Goal: Task Accomplishment & Management: Manage account settings

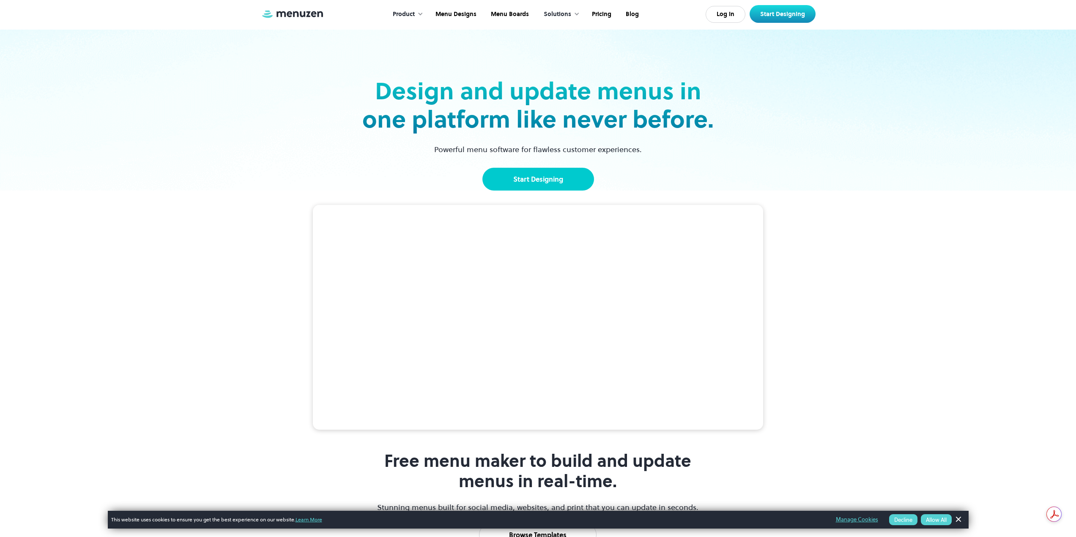
click at [515, 181] on link "Start Designing" at bounding box center [538, 179] width 112 height 23
click at [446, 12] on link "Menu Designs" at bounding box center [454, 14] width 55 height 26
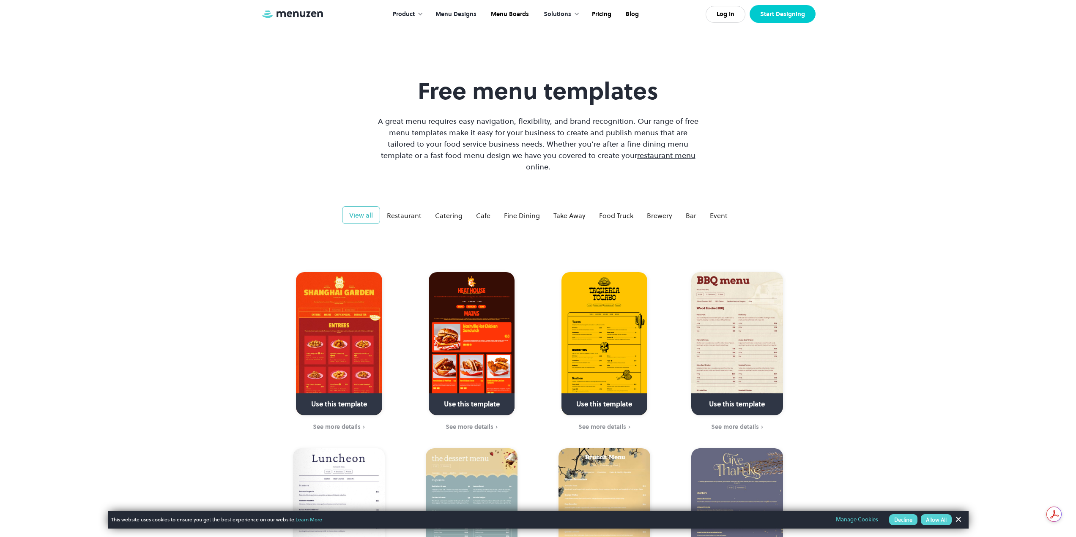
click at [801, 17] on link "Start Designing" at bounding box center [783, 14] width 66 height 18
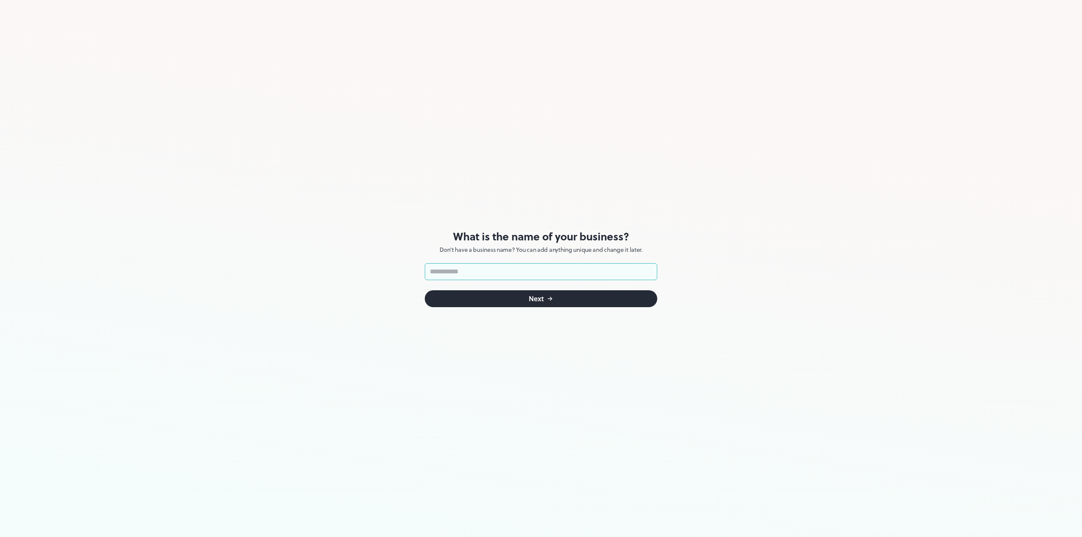
click at [501, 275] on input "text" at bounding box center [541, 271] width 233 height 17
type input "**********"
click at [531, 298] on div "Next" at bounding box center [536, 299] width 15 height 7
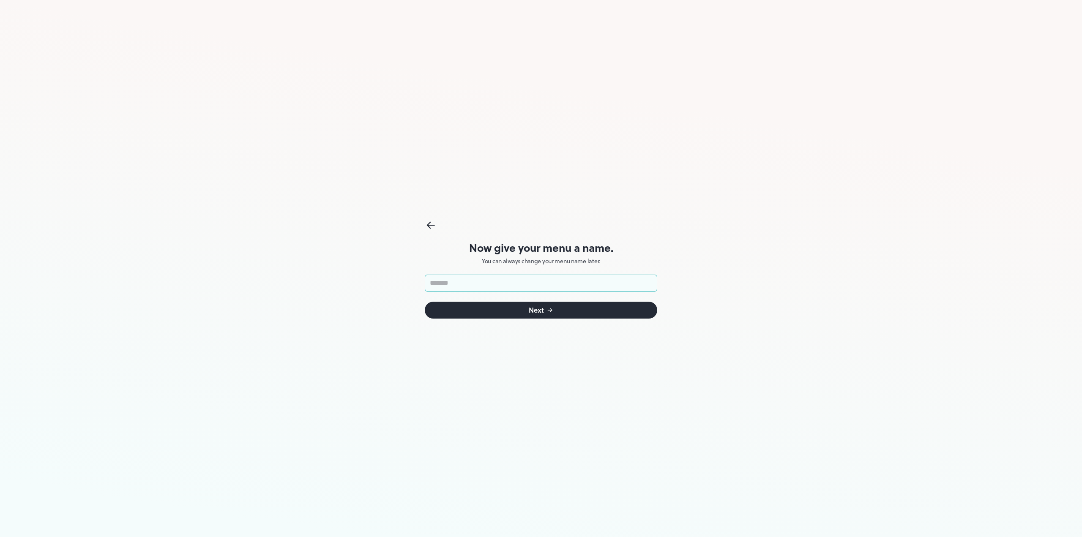
click at [512, 287] on input "text" at bounding box center [541, 283] width 233 height 17
type input "**********"
click at [578, 300] on form "**********" at bounding box center [541, 297] width 233 height 44
click at [577, 305] on button "Next" at bounding box center [541, 310] width 233 height 17
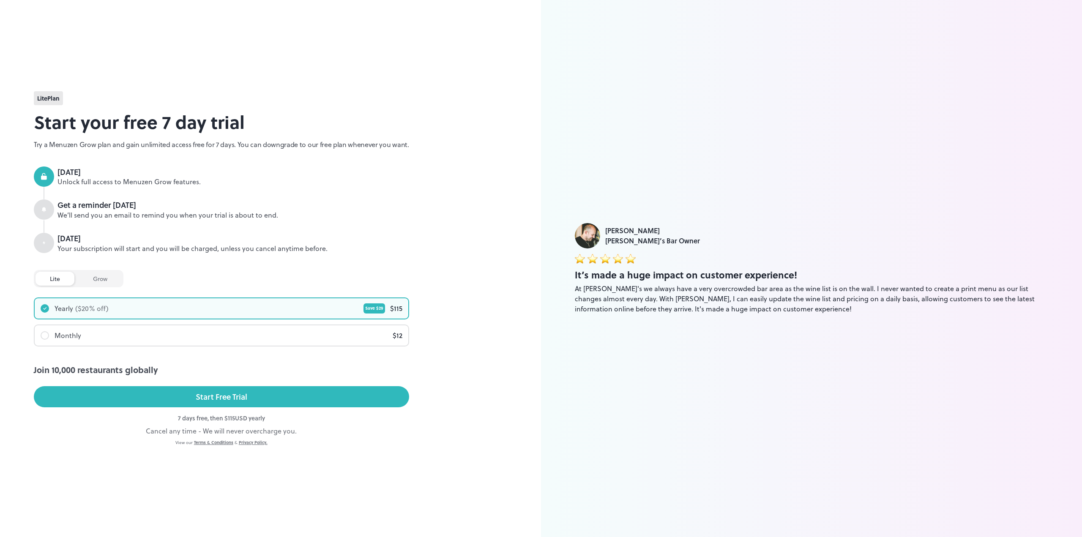
click at [57, 280] on div "lite" at bounding box center [55, 279] width 39 height 14
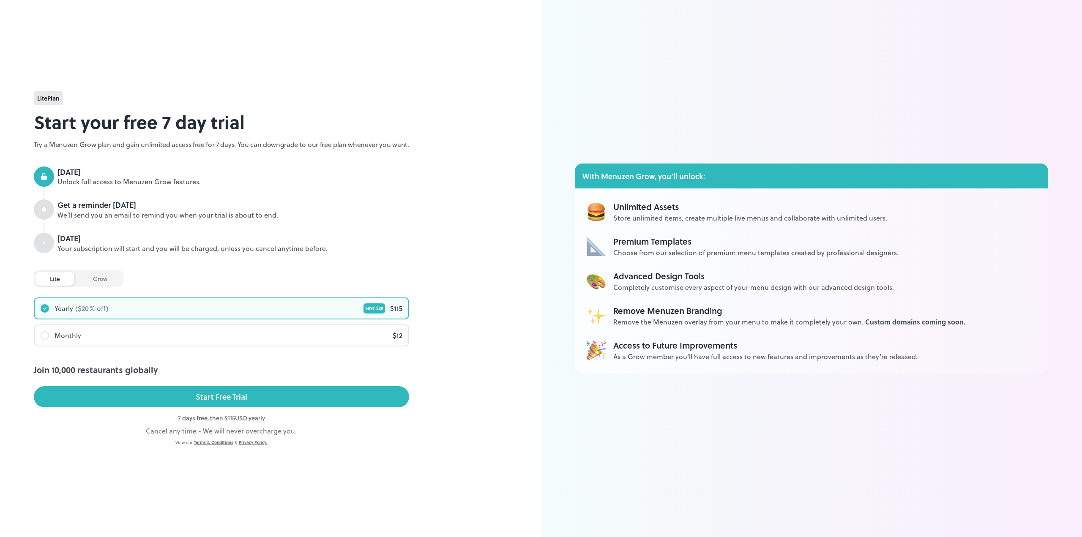
click at [100, 282] on div "grow" at bounding box center [100, 279] width 43 height 14
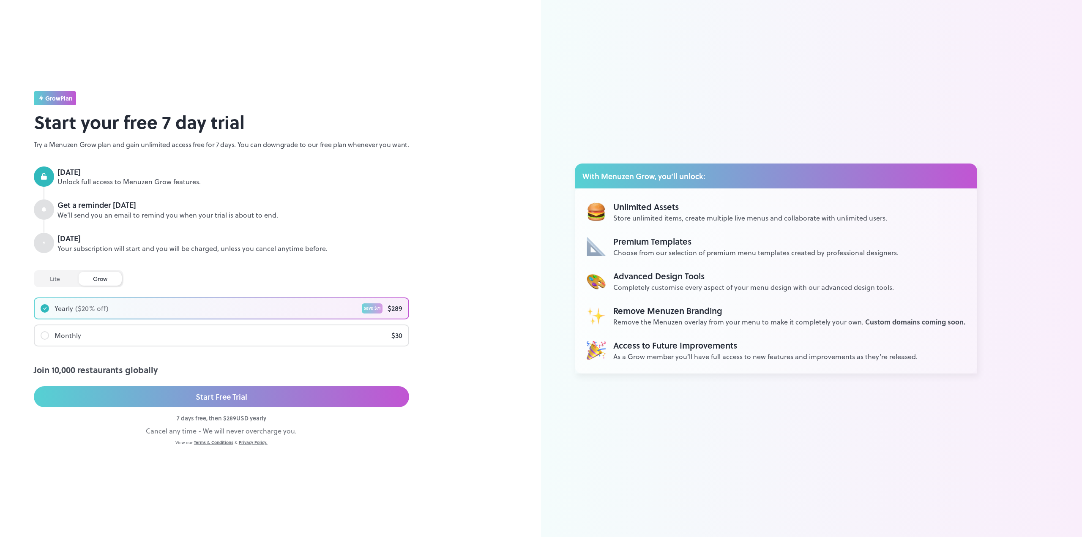
click at [49, 274] on div "lite" at bounding box center [55, 279] width 39 height 14
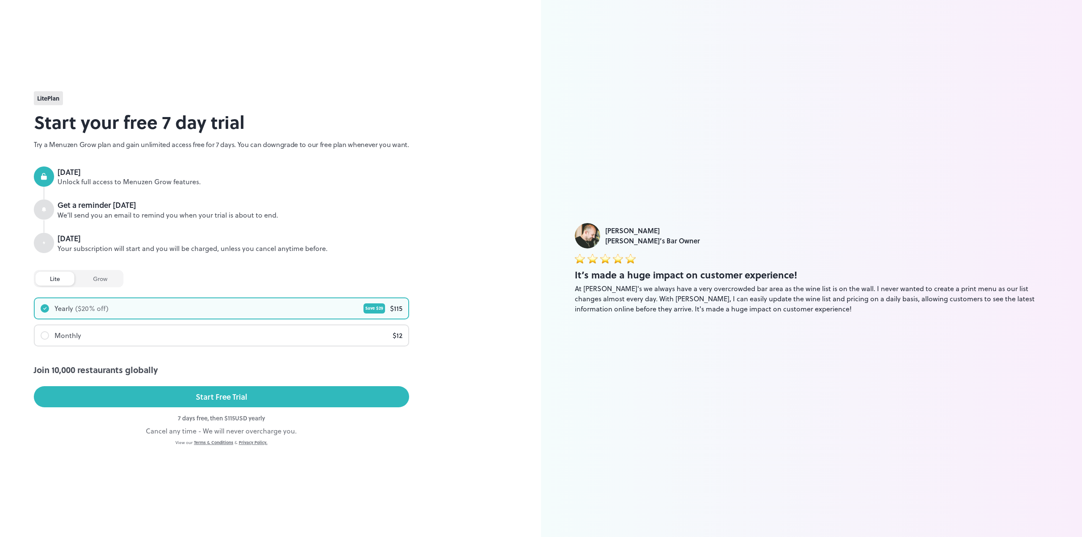
click at [222, 342] on div "Monthly $ 12" at bounding box center [222, 336] width 374 height 20
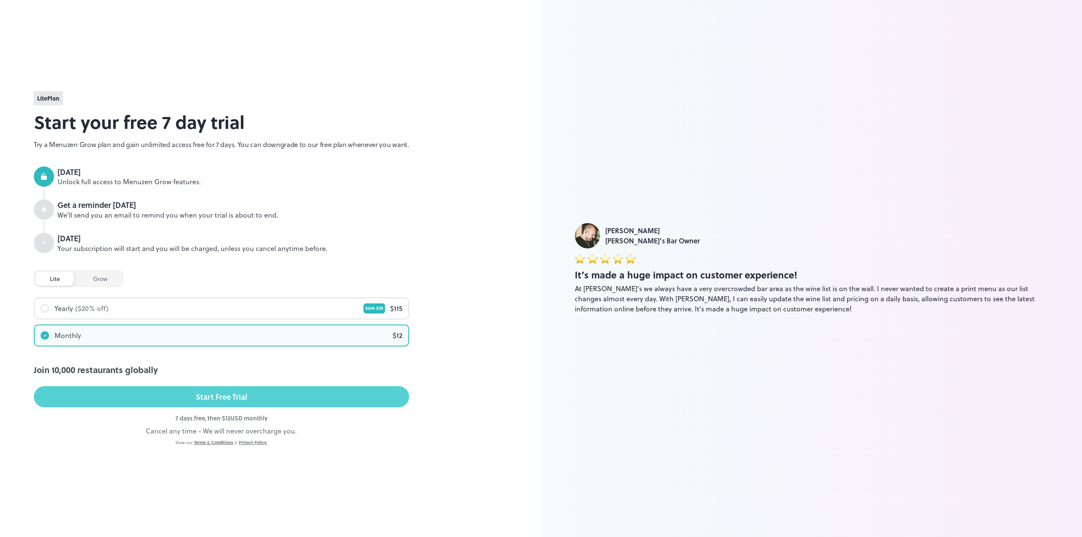
click at [200, 394] on div "Start Free Trial" at bounding box center [222, 397] width 52 height 13
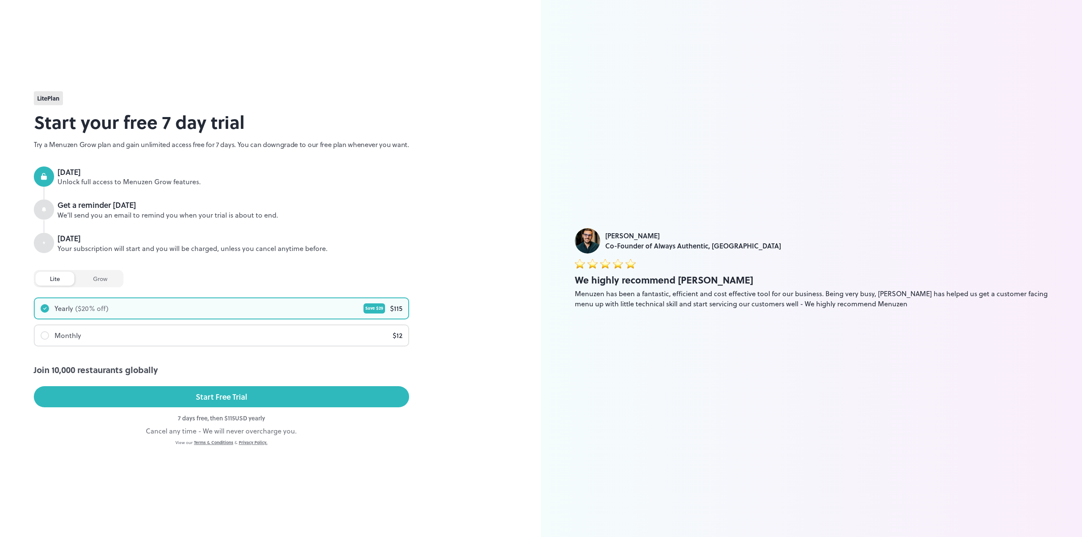
click at [439, 159] on div "lite Plan Start your free 7 day trial Try a Menuzen Grow plan and gain unlimite…" at bounding box center [270, 268] width 541 height 537
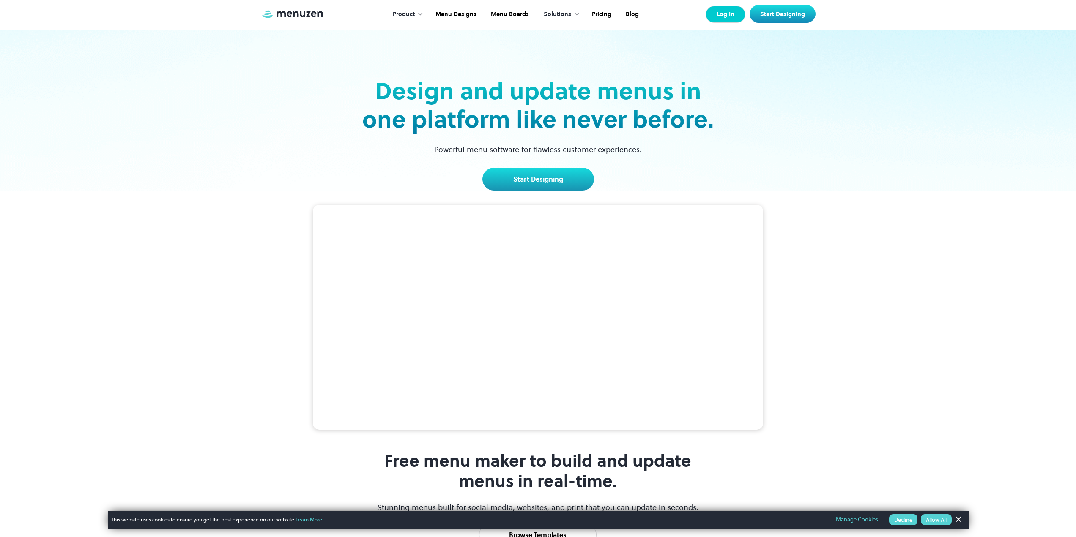
click at [729, 14] on link "Log In" at bounding box center [726, 14] width 40 height 17
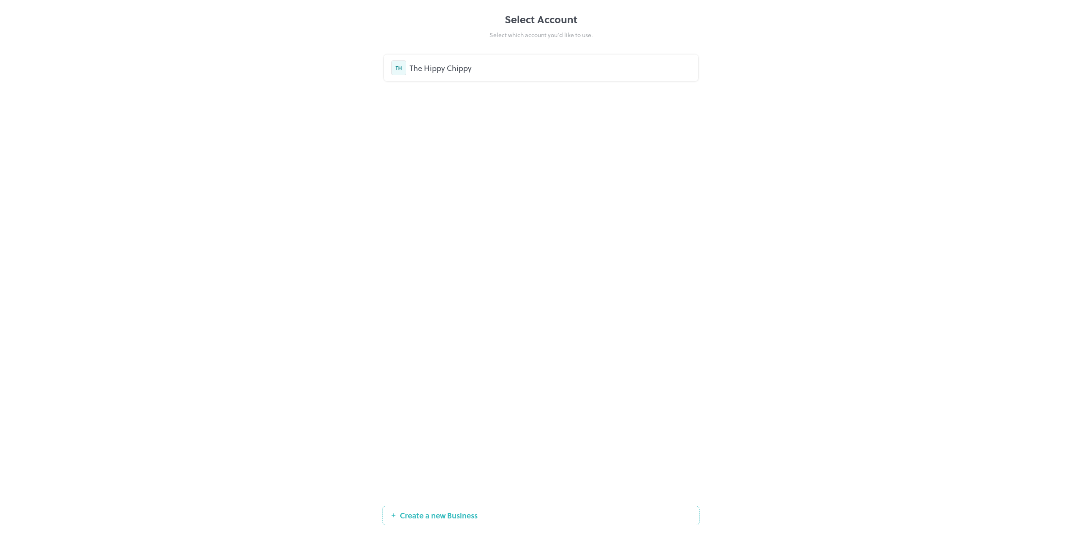
click at [493, 71] on div "The Hippy Chippy" at bounding box center [550, 67] width 281 height 11
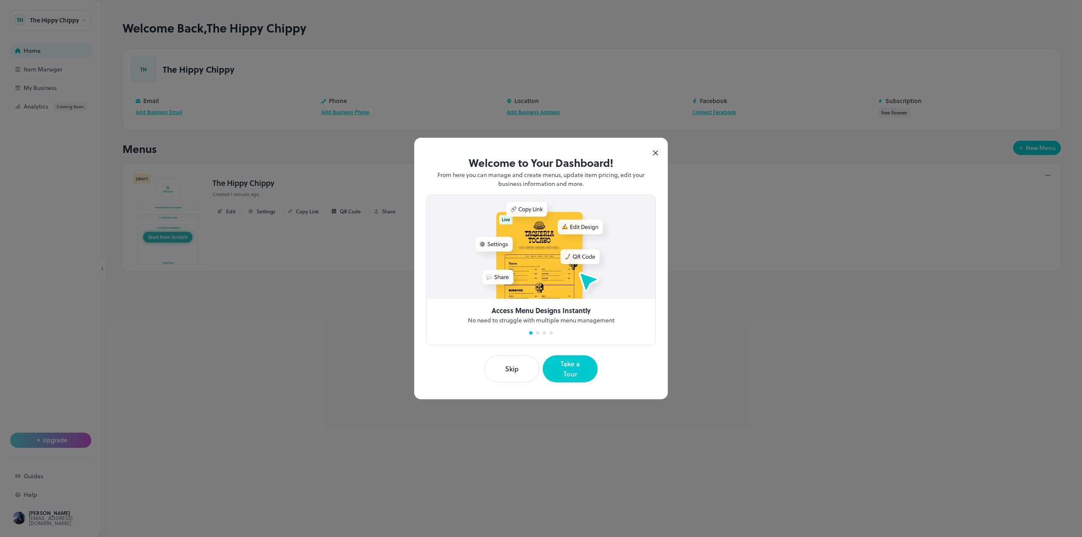
click at [518, 367] on button "Skip" at bounding box center [511, 369] width 55 height 27
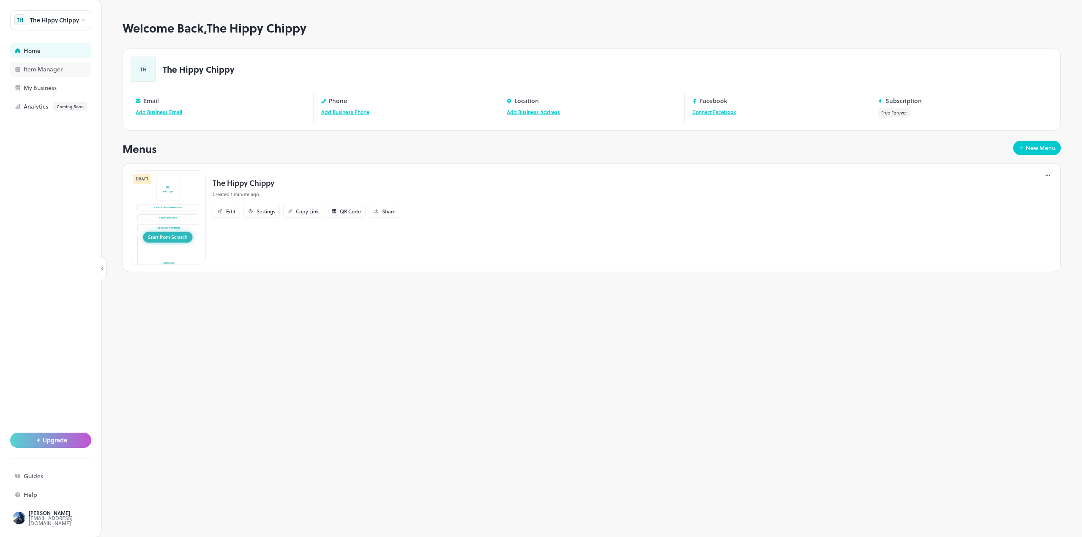
click at [67, 70] on div "Item Manager" at bounding box center [66, 69] width 85 height 6
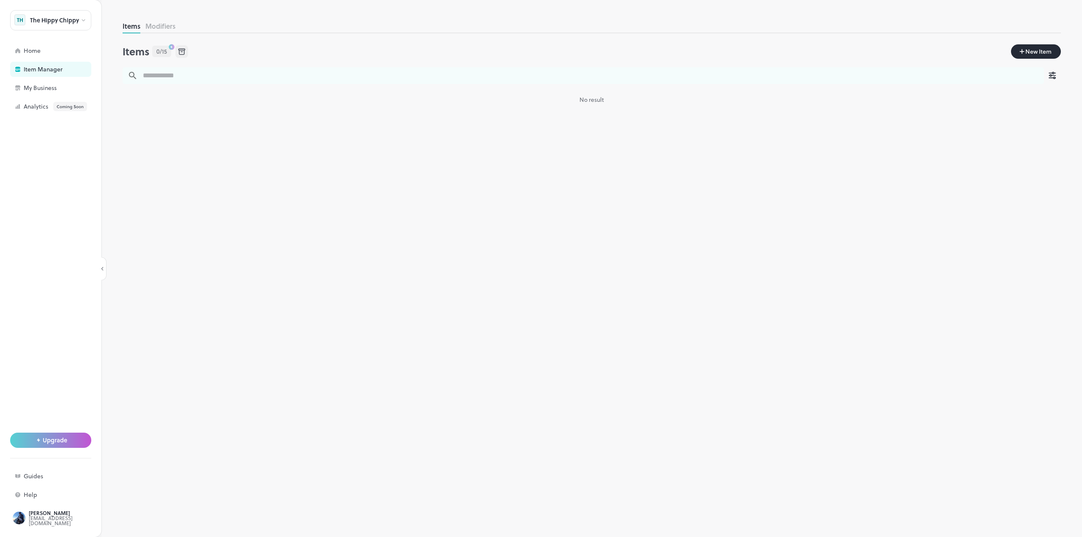
click at [176, 67] on input "text" at bounding box center [591, 75] width 906 height 17
click at [356, 149] on div "Items Modifiers Items 0/15 New Item ​ ​ No result" at bounding box center [592, 279] width 939 height 516
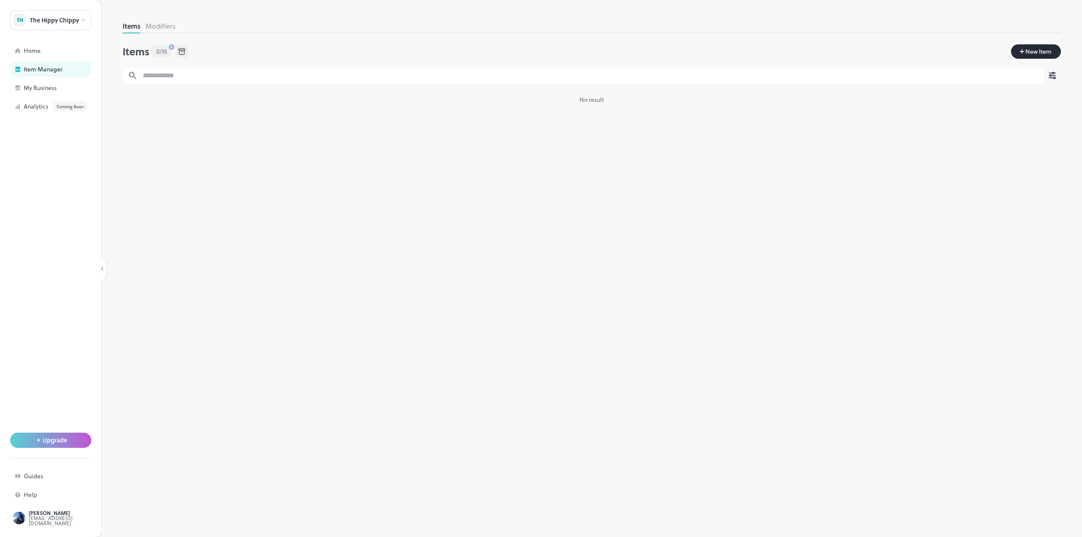
click at [172, 27] on button "Modifiers" at bounding box center [160, 26] width 30 height 10
click at [128, 24] on button "Items" at bounding box center [132, 26] width 18 height 10
click at [1050, 54] on span "New Item" at bounding box center [1039, 51] width 28 height 9
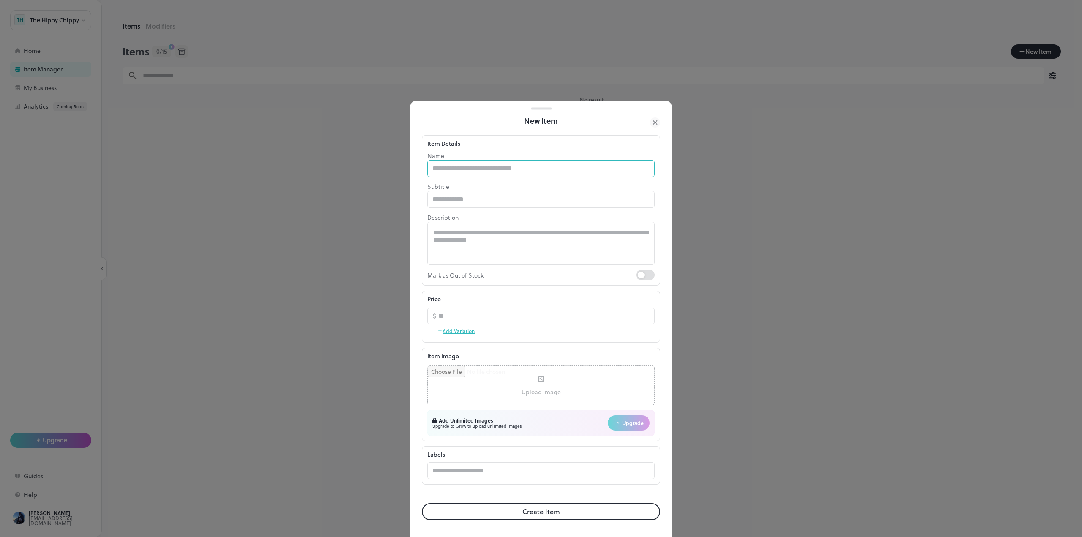
click at [579, 171] on input "text" at bounding box center [540, 168] width 227 height 17
click at [540, 169] on input "text" at bounding box center [540, 168] width 227 height 17
type input "**********"
click at [472, 317] on input "number" at bounding box center [546, 316] width 216 height 17
click at [509, 474] on input "text" at bounding box center [540, 470] width 227 height 17
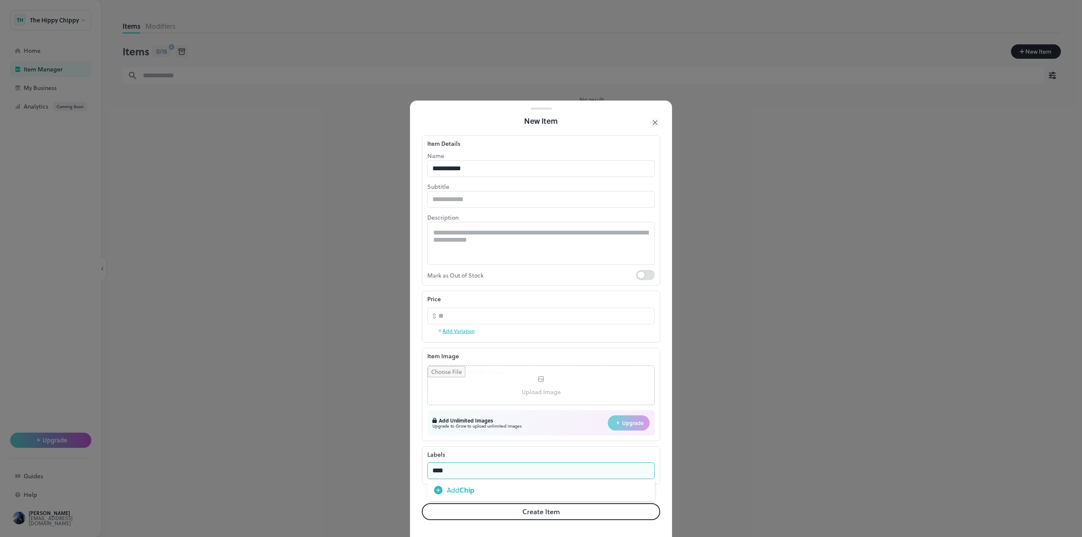
type input "*****"
click at [468, 492] on strong "Chips" at bounding box center [469, 490] width 18 height 10
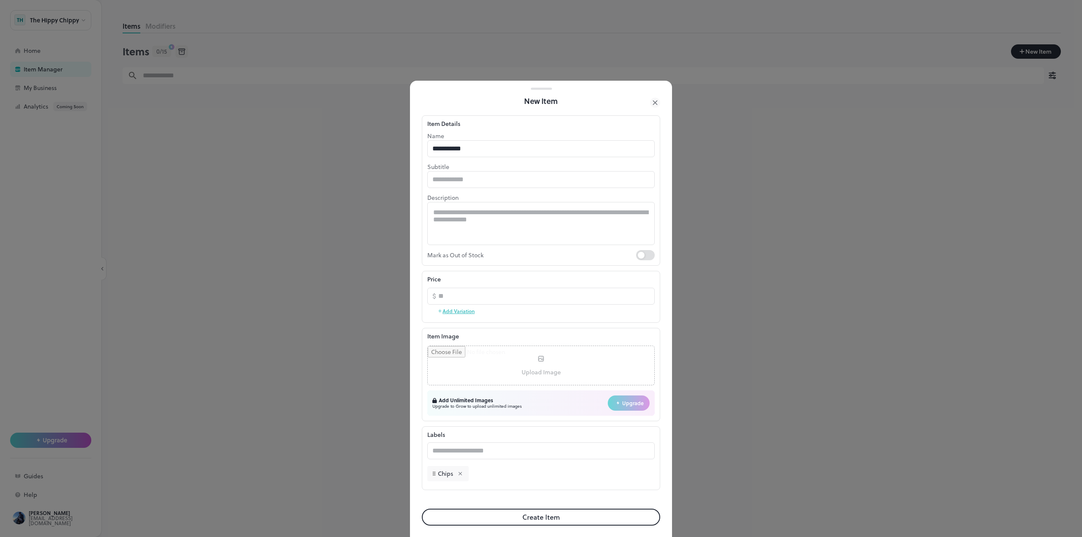
click at [482, 494] on form "**********" at bounding box center [541, 325] width 238 height 436
click at [502, 518] on button "Create Item" at bounding box center [541, 517] width 238 height 17
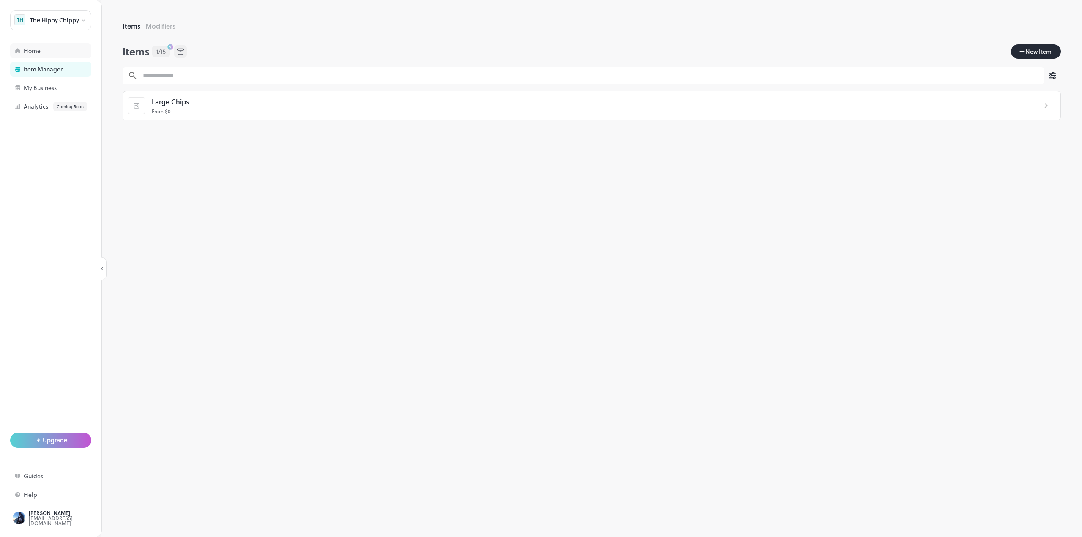
click at [47, 53] on div "Home" at bounding box center [66, 51] width 85 height 6
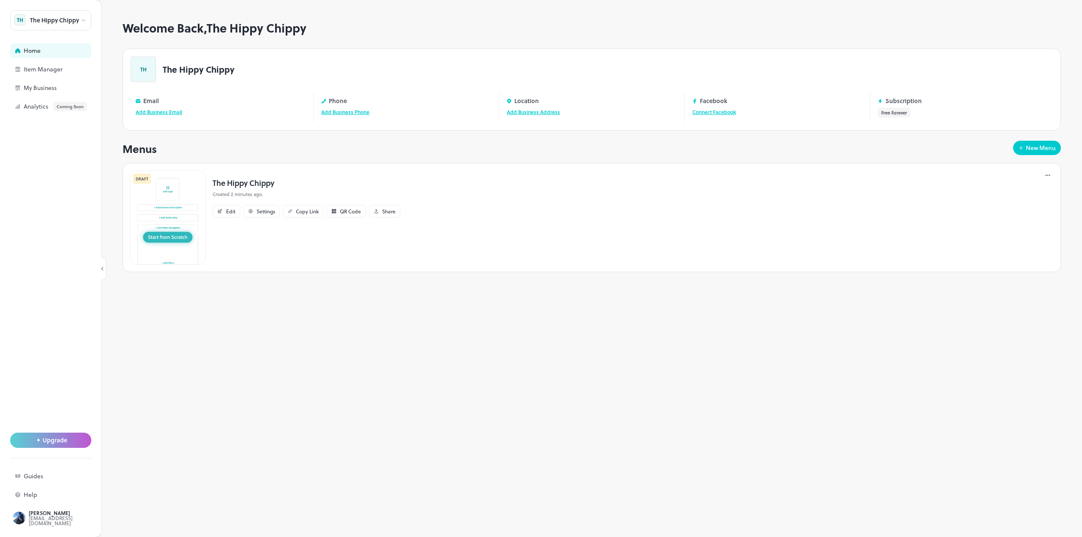
click at [236, 174] on div "The Hippy Chippy Created 2 minutes ago. Edit Settings Copy Link QR Code Share" at bounding box center [306, 217] width 201 height 95
click at [242, 182] on p "The Hippy Chippy" at bounding box center [307, 182] width 188 height 11
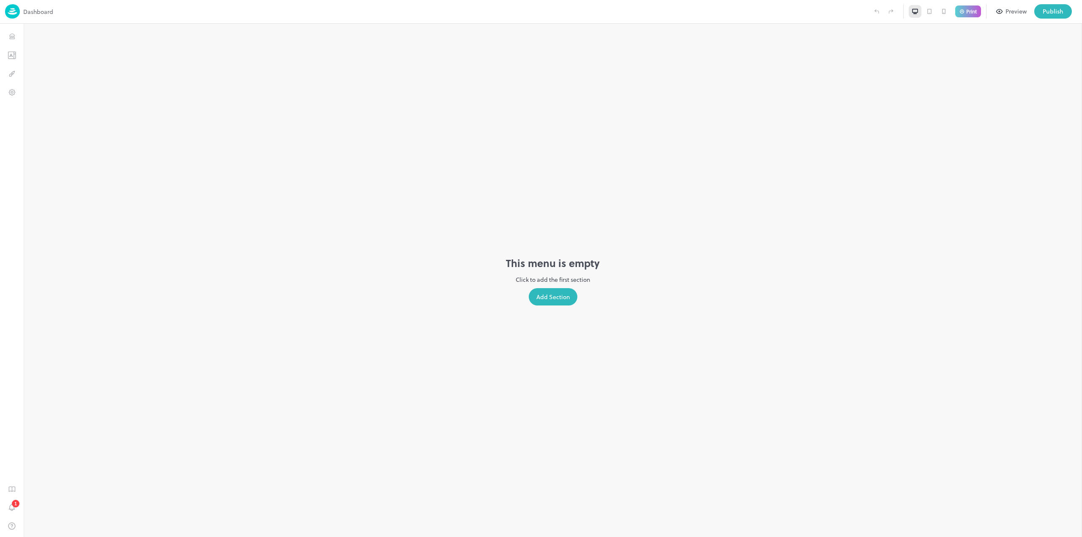
click at [560, 293] on div "Add Section" at bounding box center [553, 296] width 49 height 17
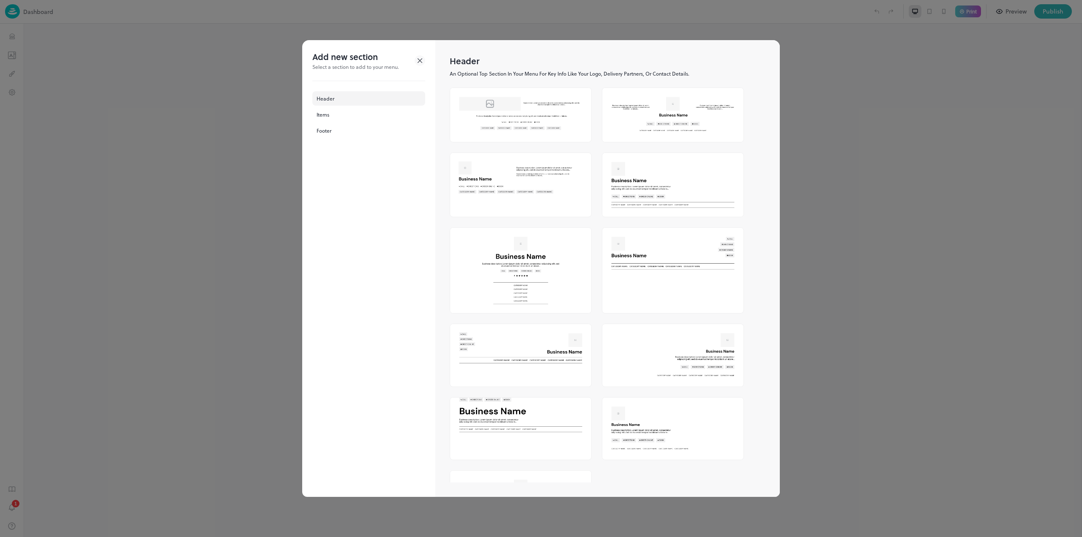
click at [353, 100] on div "Header" at bounding box center [368, 98] width 113 height 14
click at [361, 112] on div "Items" at bounding box center [368, 114] width 113 height 14
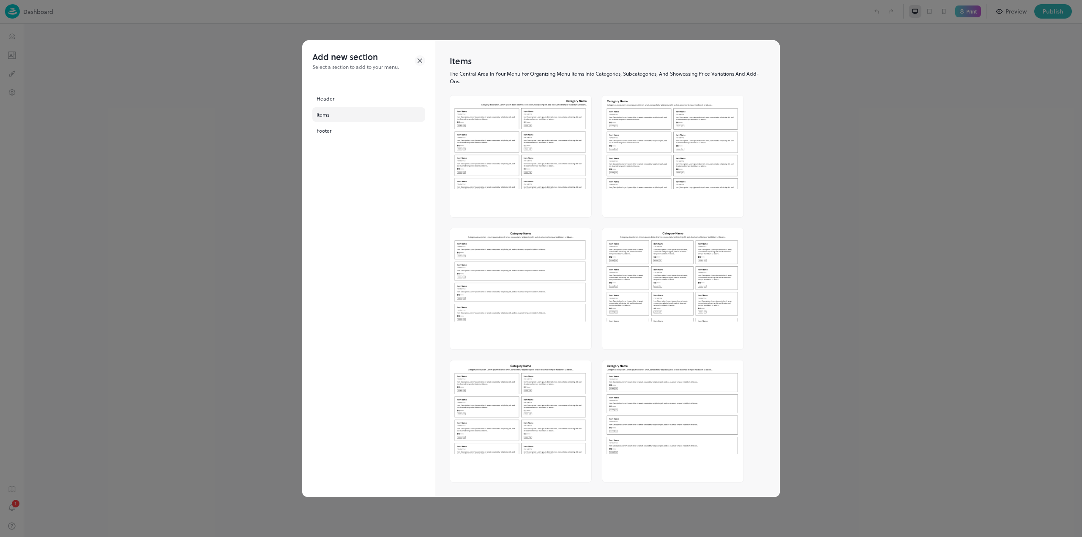
click at [537, 146] on img at bounding box center [520, 142] width 141 height 93
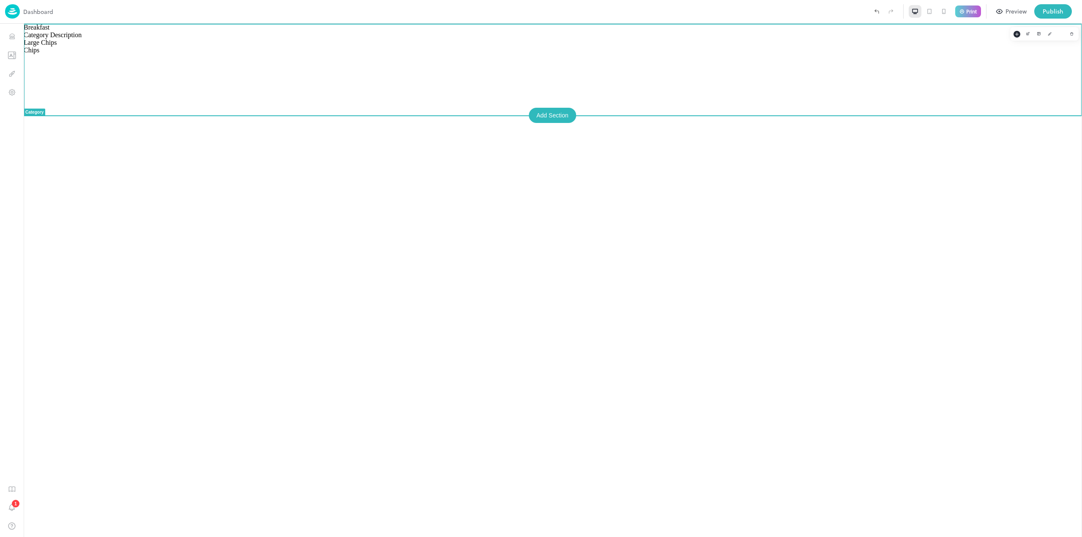
click at [999, 39] on div "Breakfast Category Description" at bounding box center [553, 31] width 1059 height 15
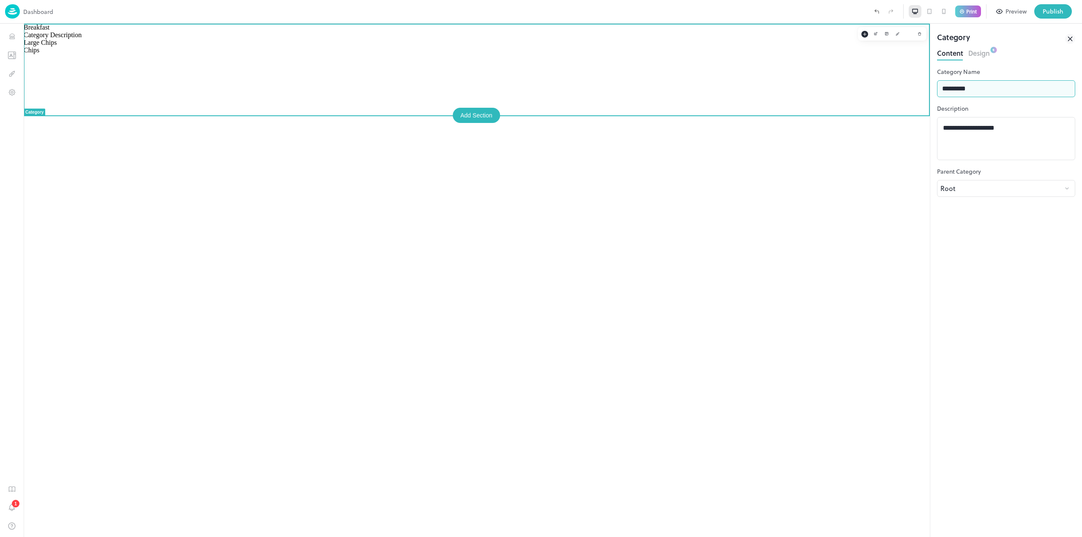
drag, startPoint x: 999, startPoint y: 114, endPoint x: 818, endPoint y: 90, distance: 181.6
type input "*****"
click at [701, 215] on div "Chips Category Description Large Chips Chips" at bounding box center [477, 281] width 906 height 514
click at [974, 13] on p "Print" at bounding box center [971, 11] width 11 height 5
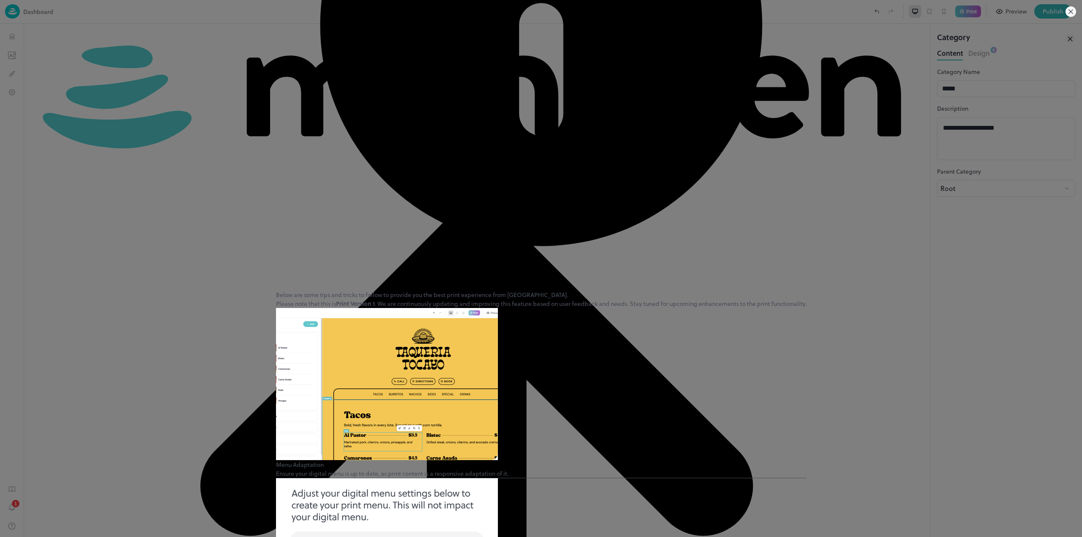
scroll to position [42, 0]
click at [1070, 13] on icon at bounding box center [1071, 12] width 4 height 4
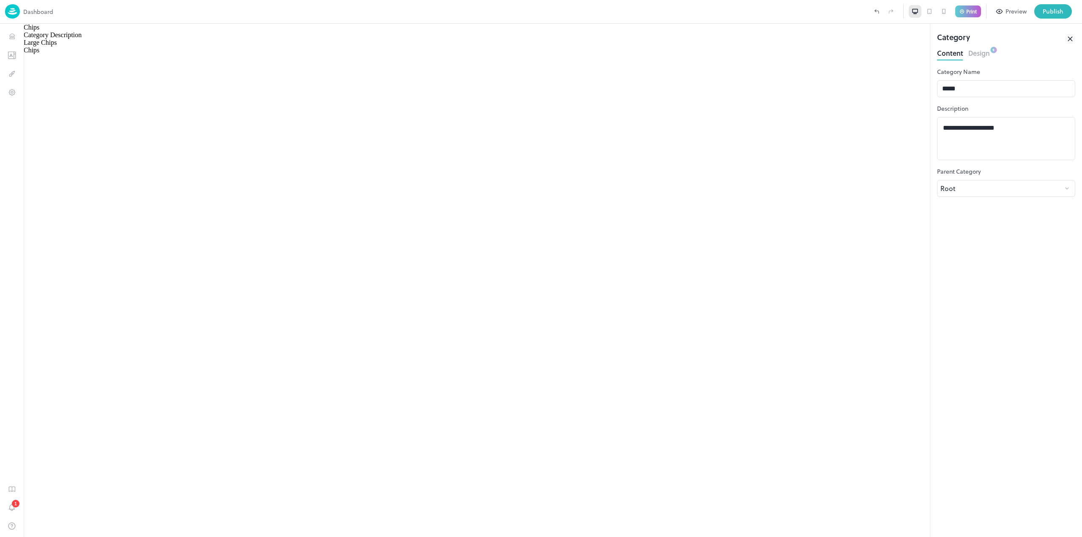
click at [6, 15] on img at bounding box center [12, 11] width 15 height 14
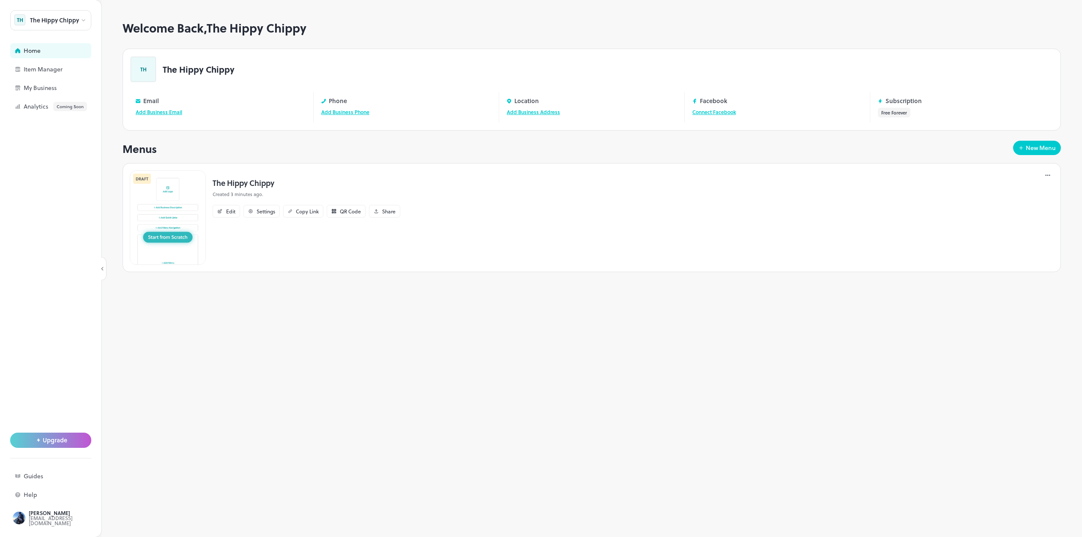
click at [181, 238] on img at bounding box center [168, 217] width 76 height 95
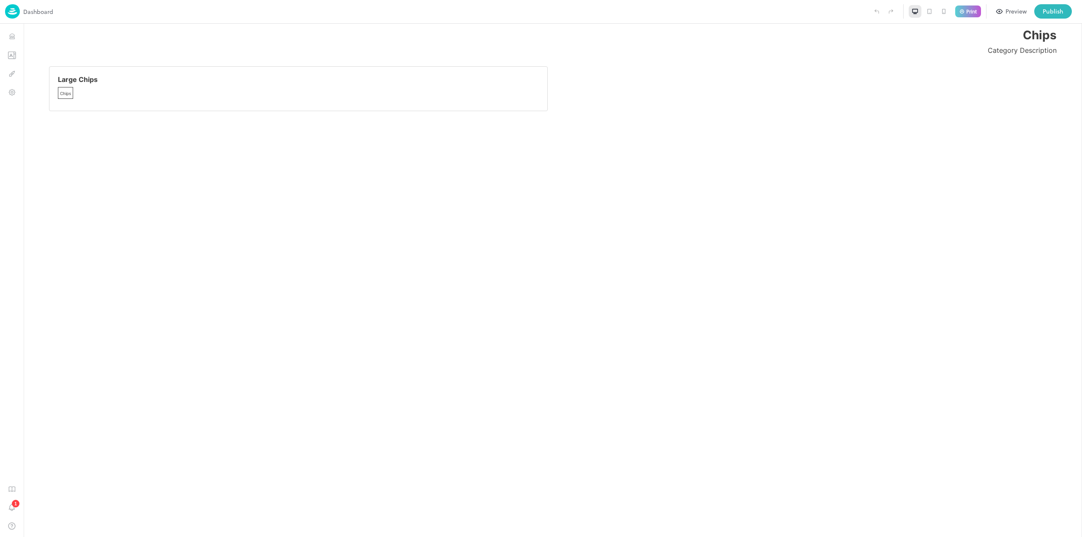
click at [11, 11] on img at bounding box center [12, 11] width 15 height 14
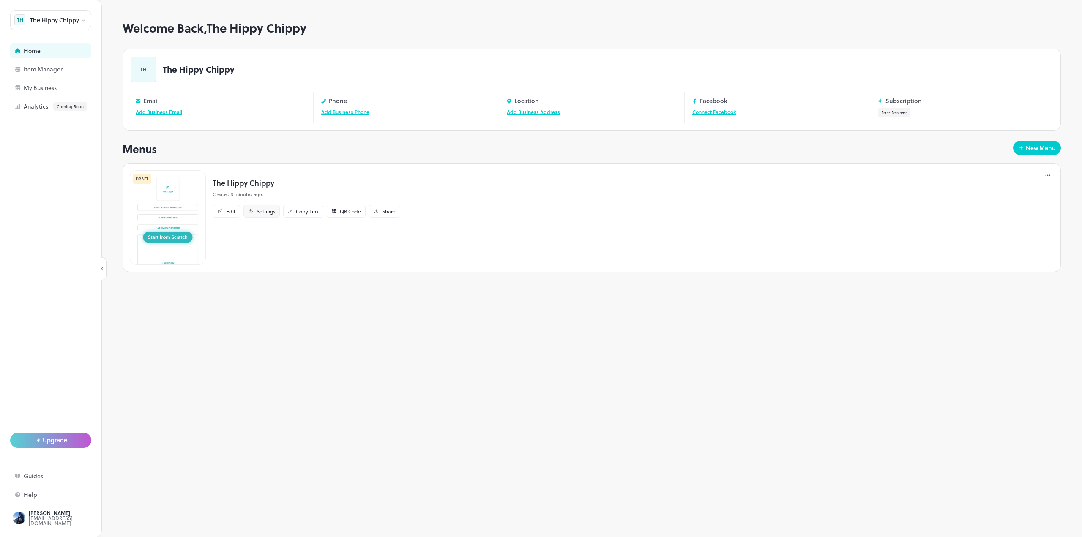
click at [259, 211] on div "Settings" at bounding box center [266, 211] width 19 height 5
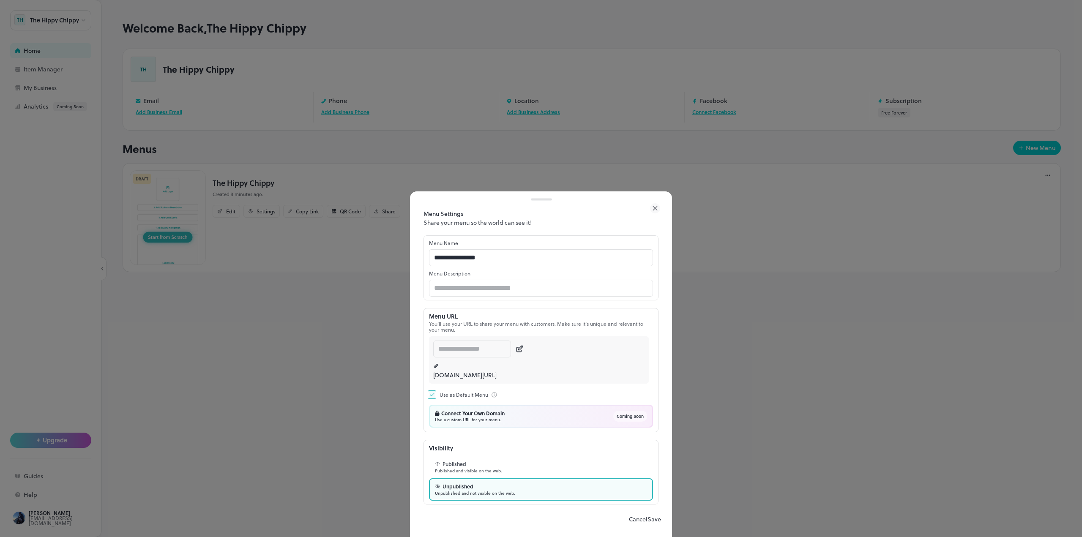
click at [328, 460] on div at bounding box center [541, 268] width 1082 height 537
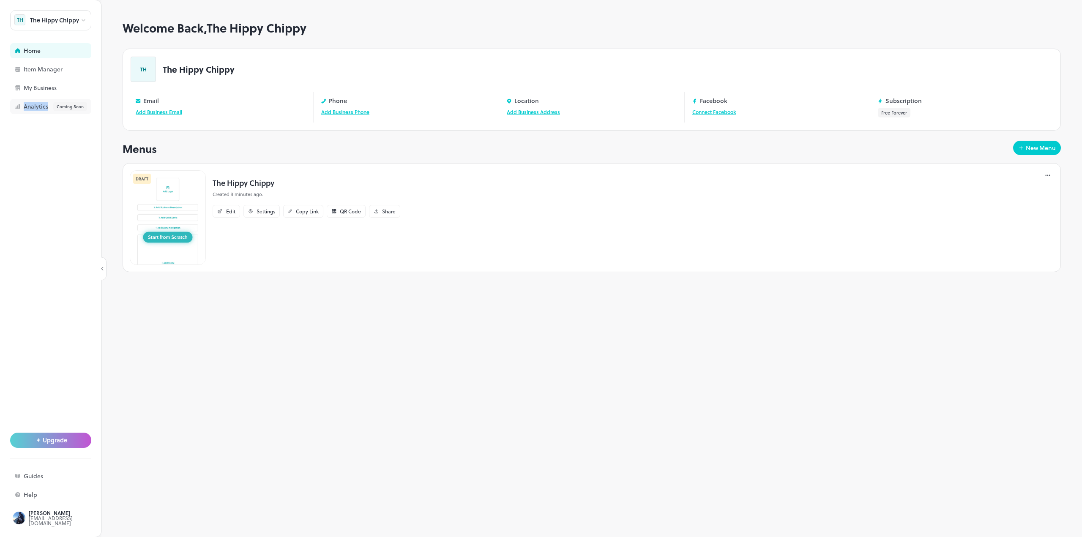
drag, startPoint x: 60, startPoint y: 89, endPoint x: 45, endPoint y: 110, distance: 25.7
click at [47, 106] on div "The Hippy Chippy TH Home Item Manager My Business Analytics Coming Soon" at bounding box center [50, 62] width 81 height 104
click at [41, 141] on div at bounding box center [50, 281] width 81 height 334
click at [46, 86] on div "My Business" at bounding box center [66, 88] width 85 height 6
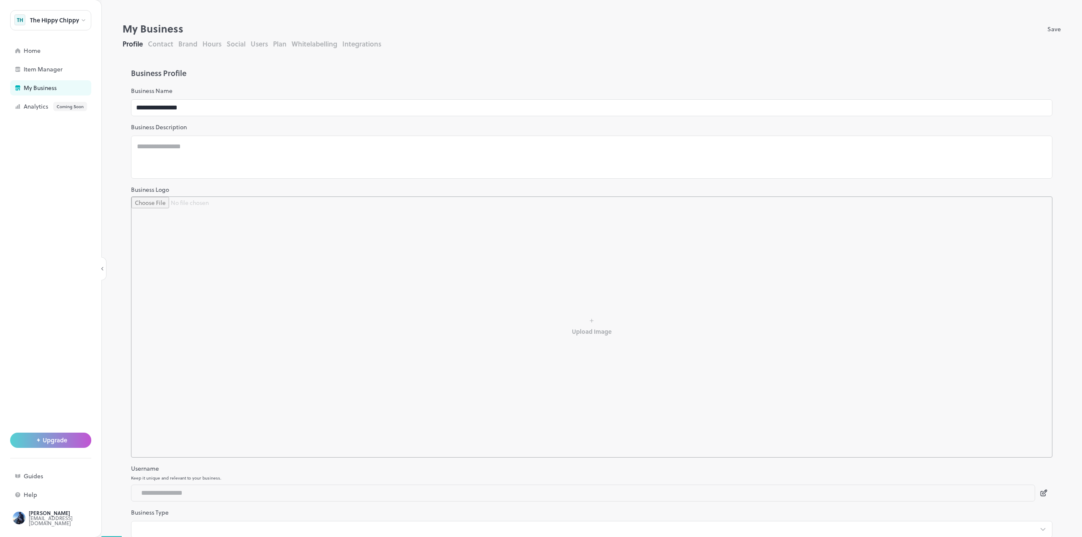
click at [169, 44] on button "Contact" at bounding box center [160, 44] width 25 height 10
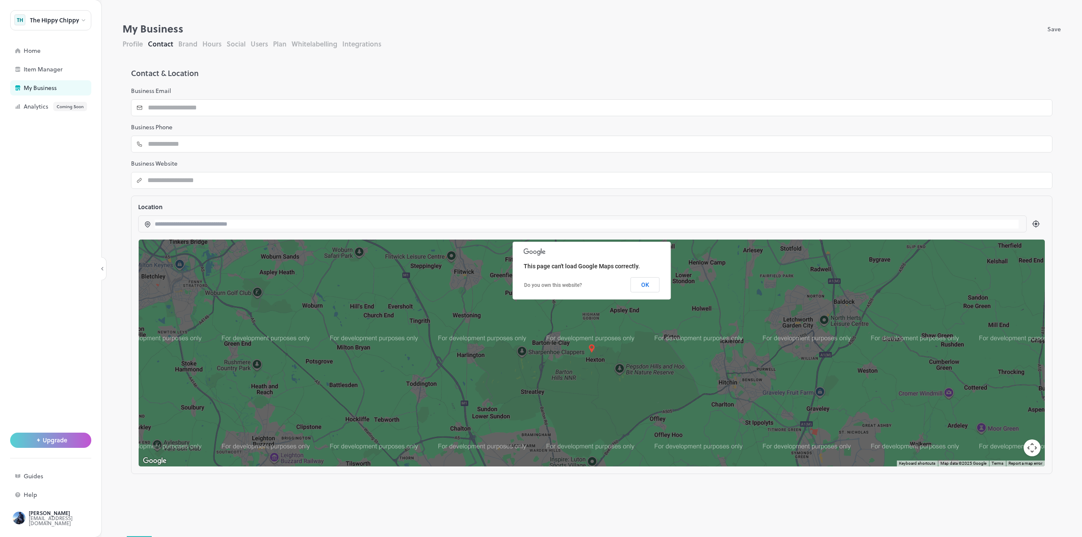
click at [186, 44] on button "Brand" at bounding box center [187, 44] width 19 height 10
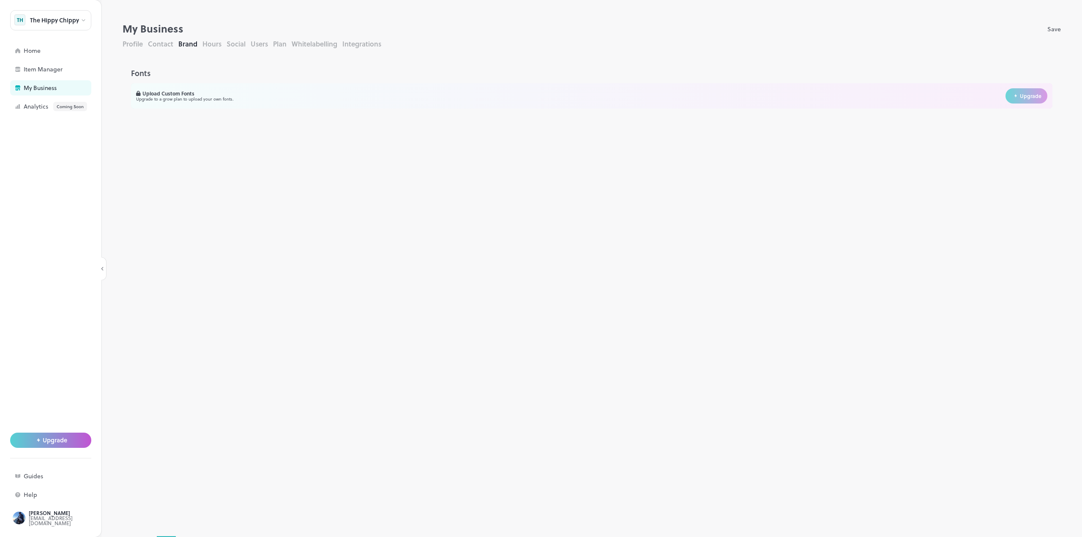
click at [212, 43] on button "Hours" at bounding box center [211, 44] width 19 height 10
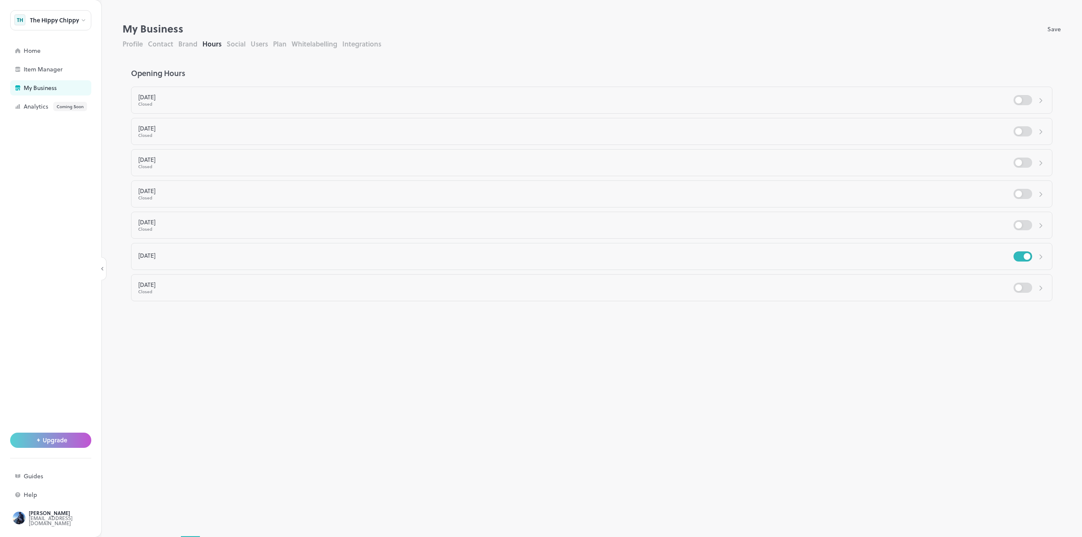
click at [235, 44] on button "Social" at bounding box center [236, 44] width 19 height 10
click at [261, 43] on button "Users" at bounding box center [259, 44] width 17 height 10
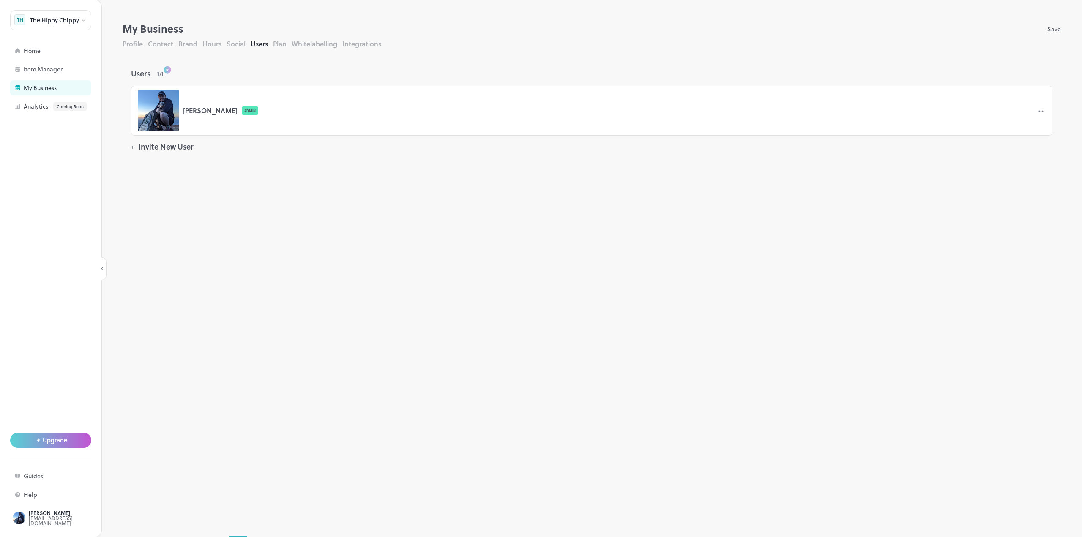
click at [276, 42] on button "Plan" at bounding box center [280, 44] width 14 height 10
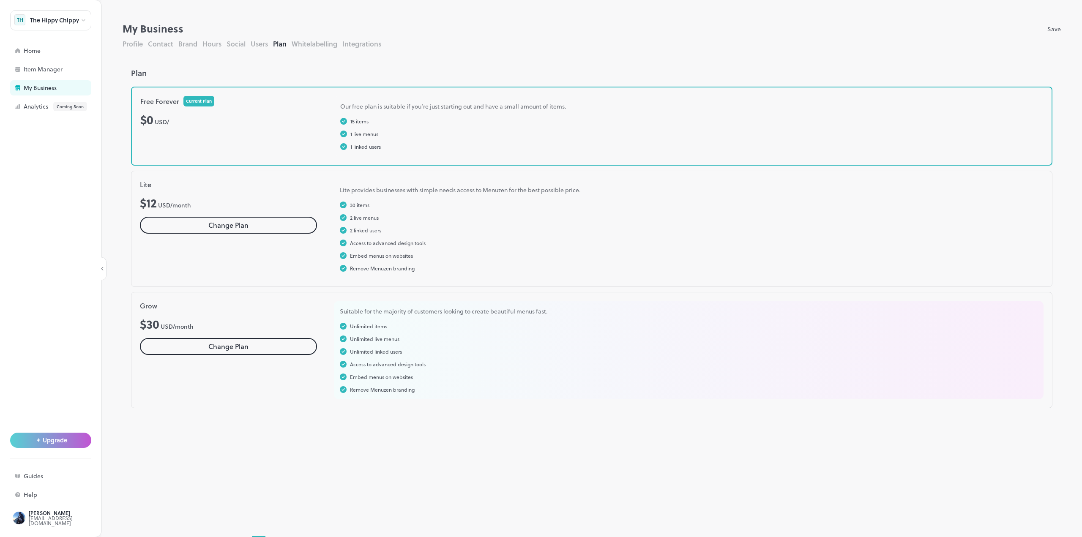
click at [307, 44] on button "Whitelabelling" at bounding box center [315, 44] width 46 height 10
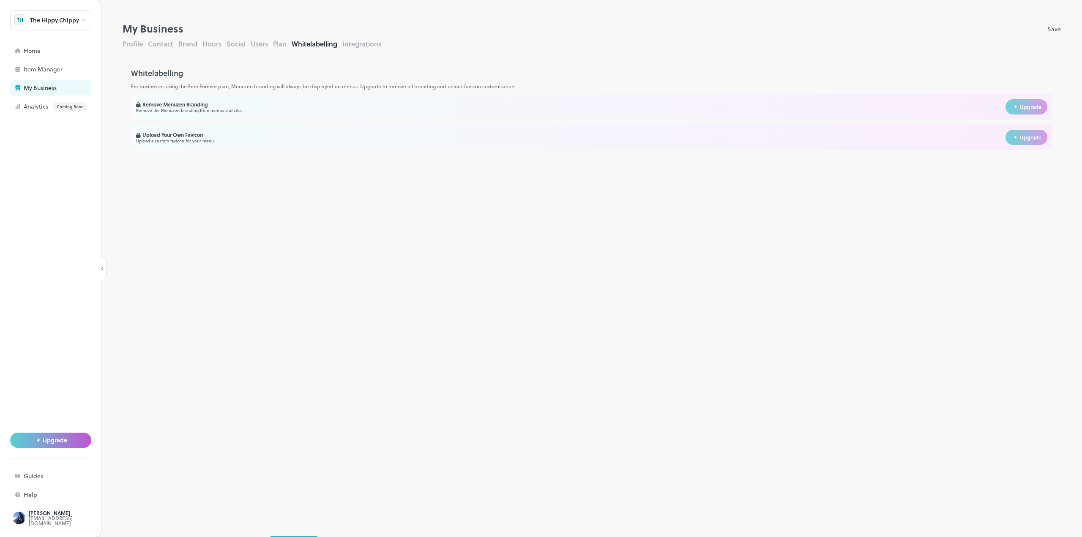
click at [346, 44] on button "Integrations" at bounding box center [361, 44] width 39 height 10
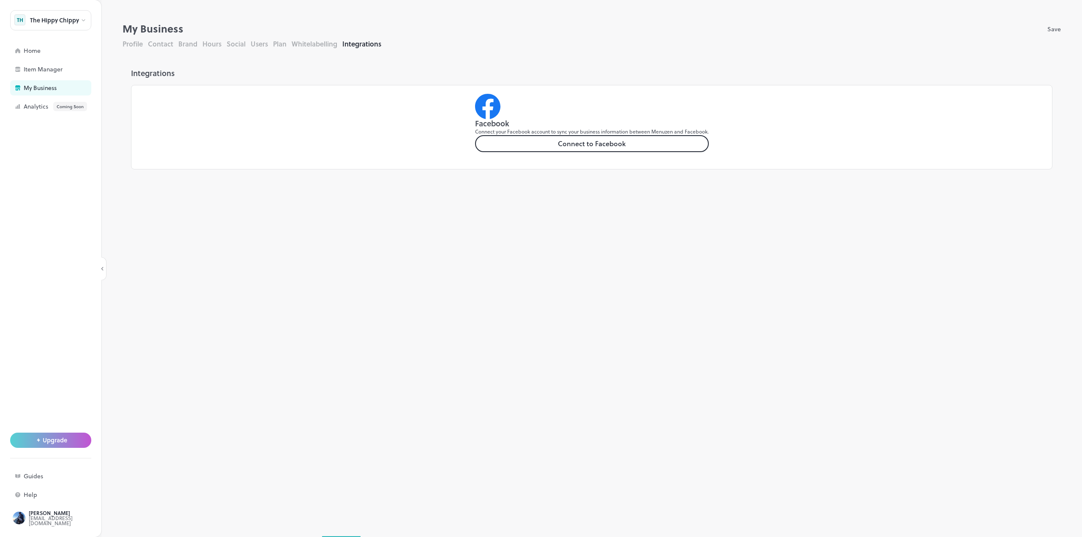
click at [136, 42] on button "Profile" at bounding box center [133, 44] width 20 height 10
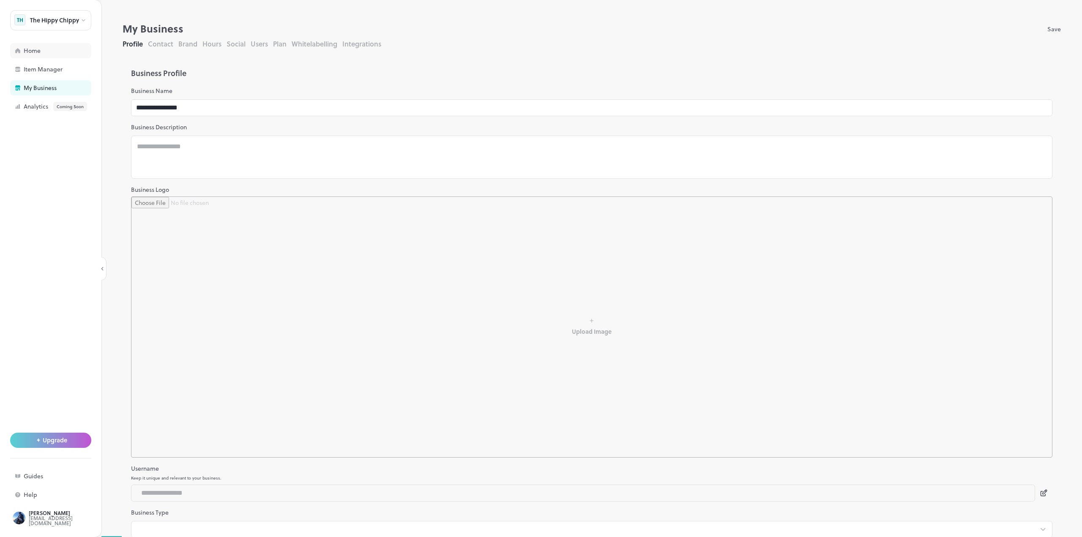
click at [52, 55] on div "Home" at bounding box center [50, 50] width 81 height 15
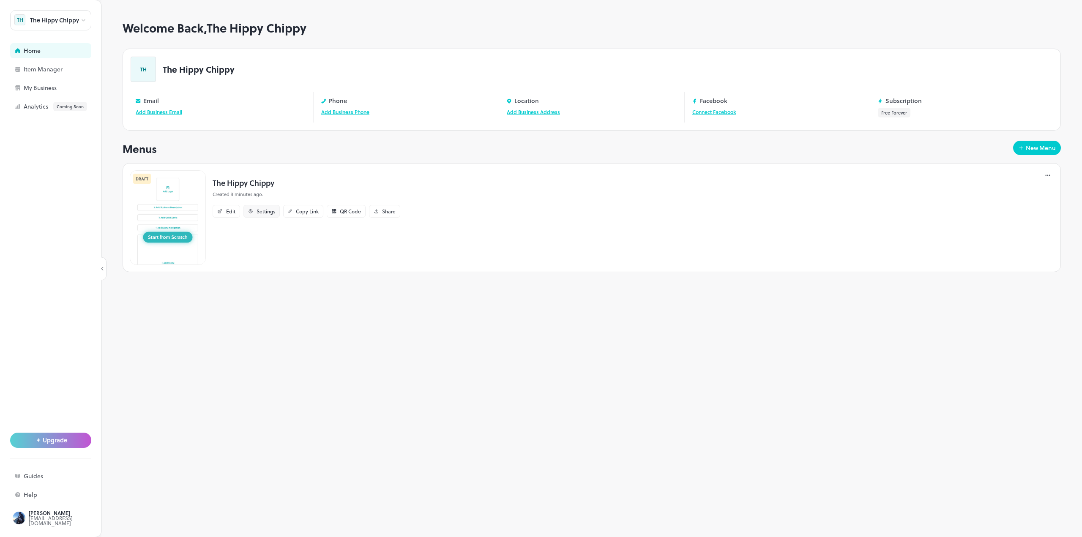
click at [267, 210] on div "Settings" at bounding box center [266, 211] width 19 height 5
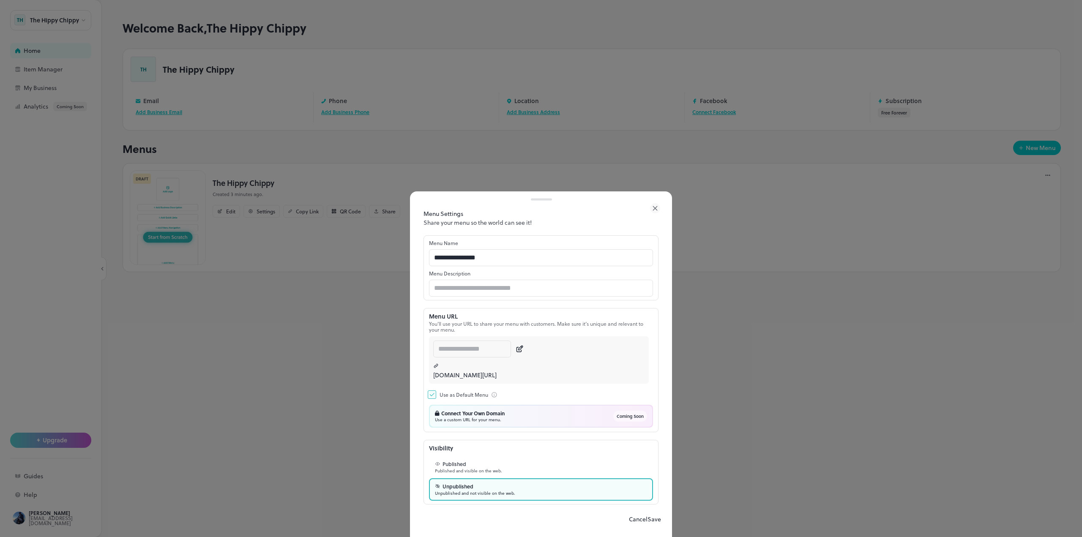
click at [763, 416] on div at bounding box center [541, 268] width 1082 height 537
